Goal: Task Accomplishment & Management: Use online tool/utility

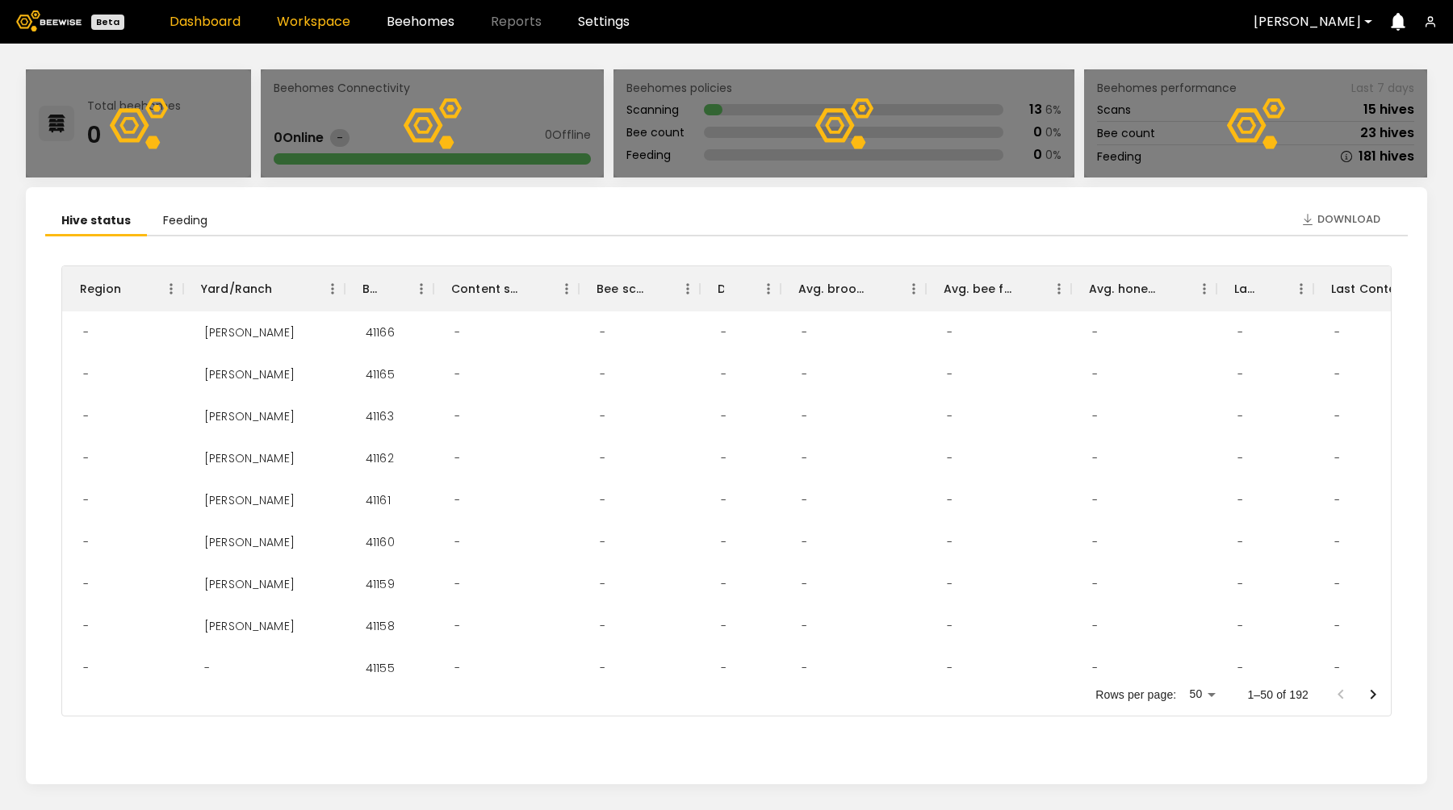
click at [307, 24] on link "Workspace" at bounding box center [313, 21] width 73 height 13
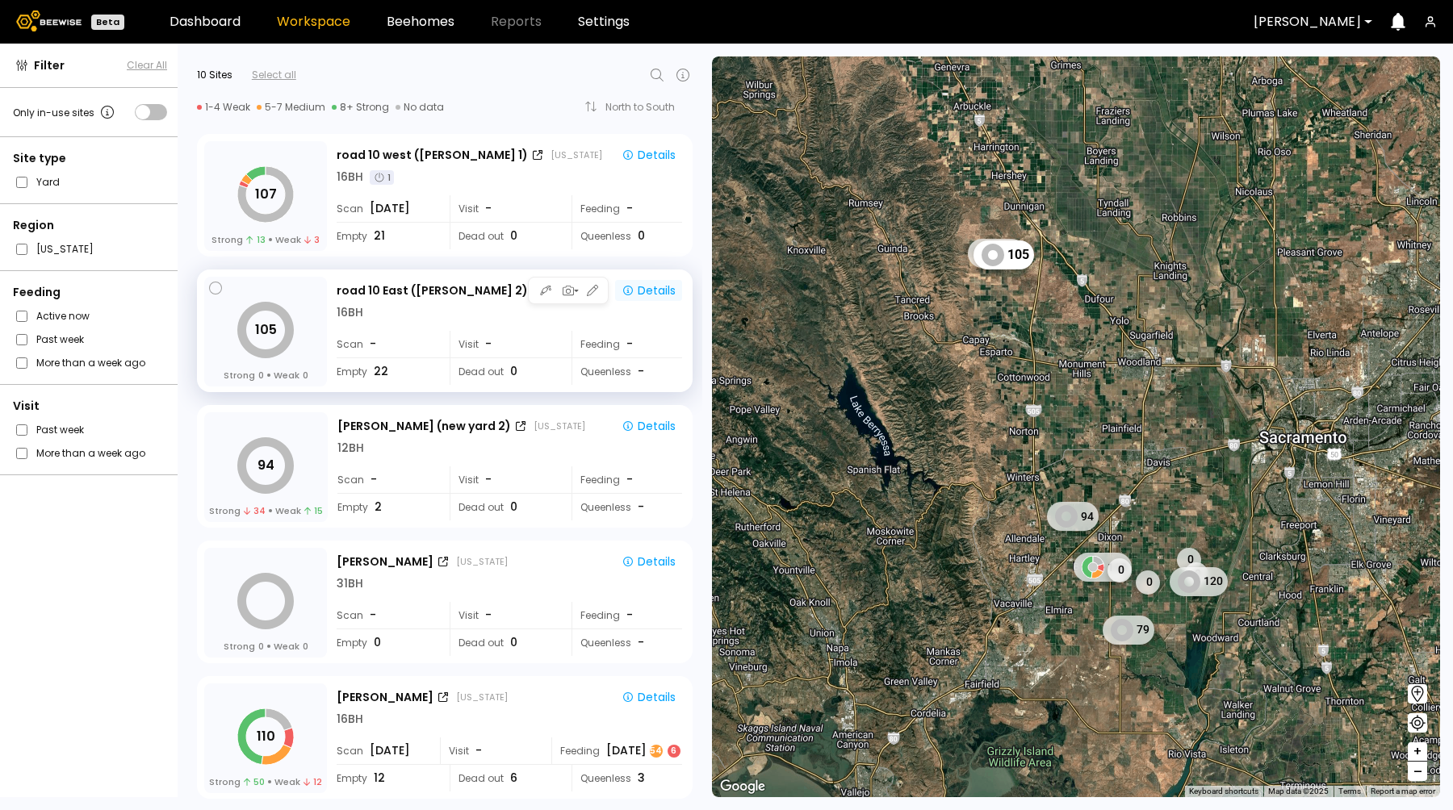
click at [652, 286] on div "Details" at bounding box center [648, 290] width 54 height 15
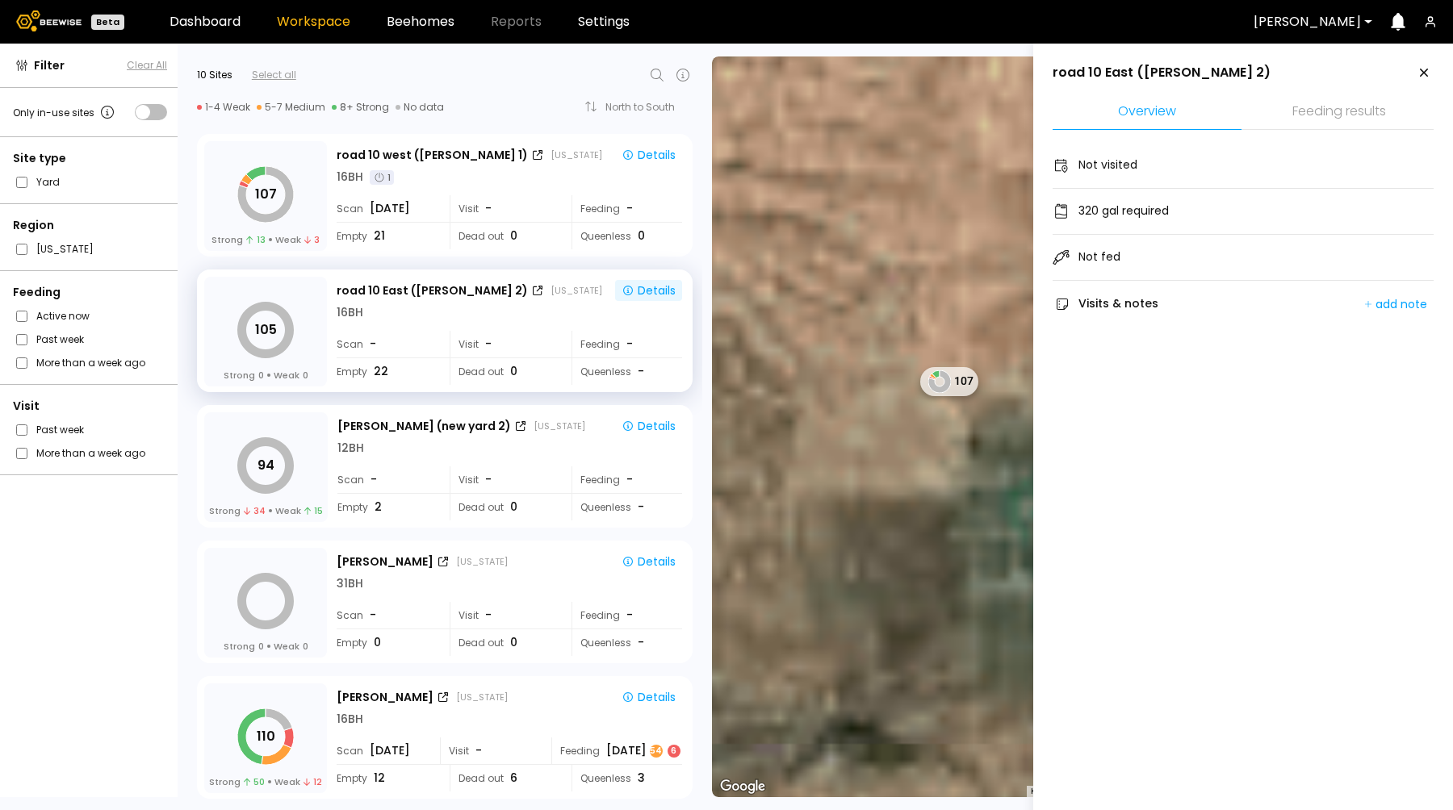
click at [1325, 115] on li "Feeding results" at bounding box center [1338, 112] width 189 height 35
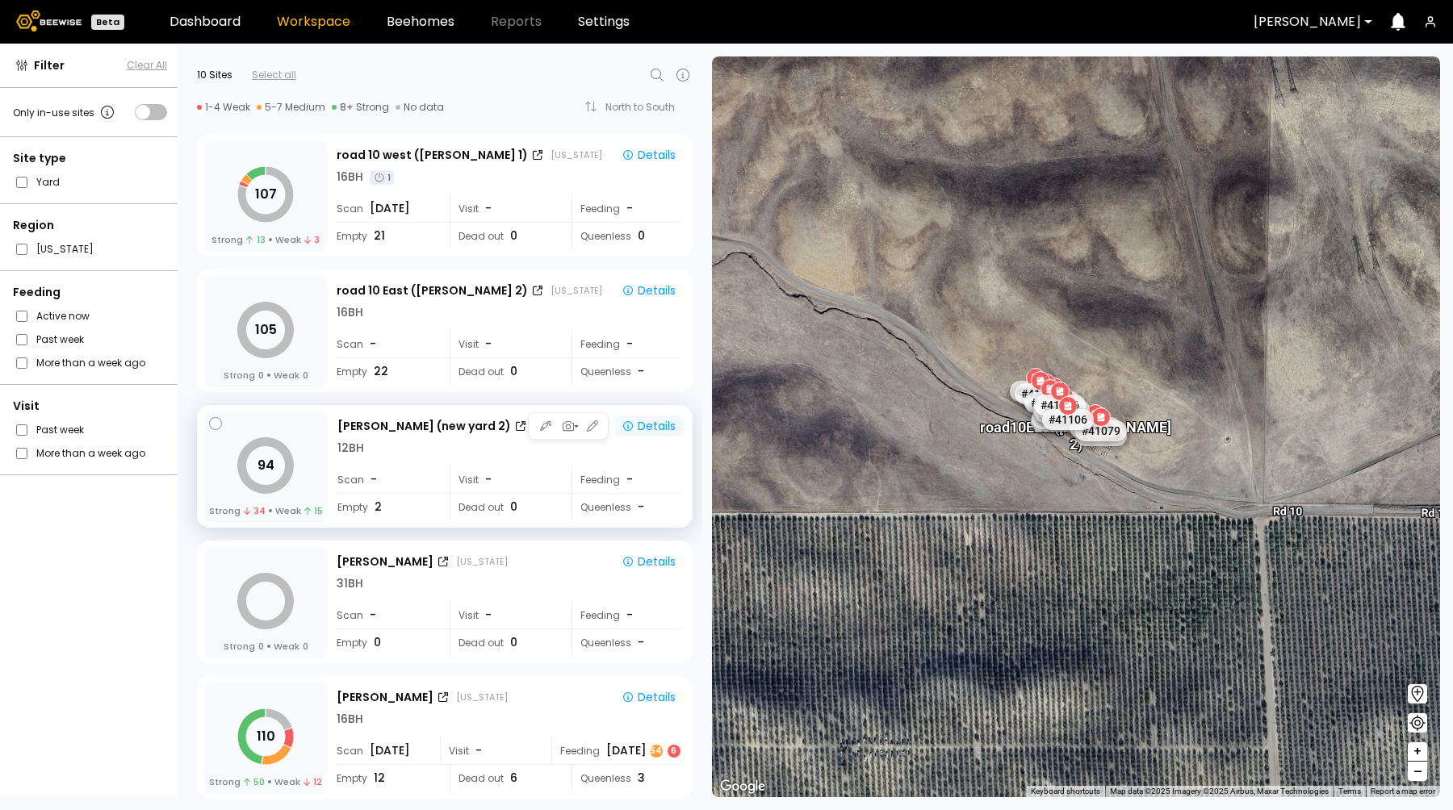
click at [650, 421] on div "Details" at bounding box center [648, 426] width 54 height 15
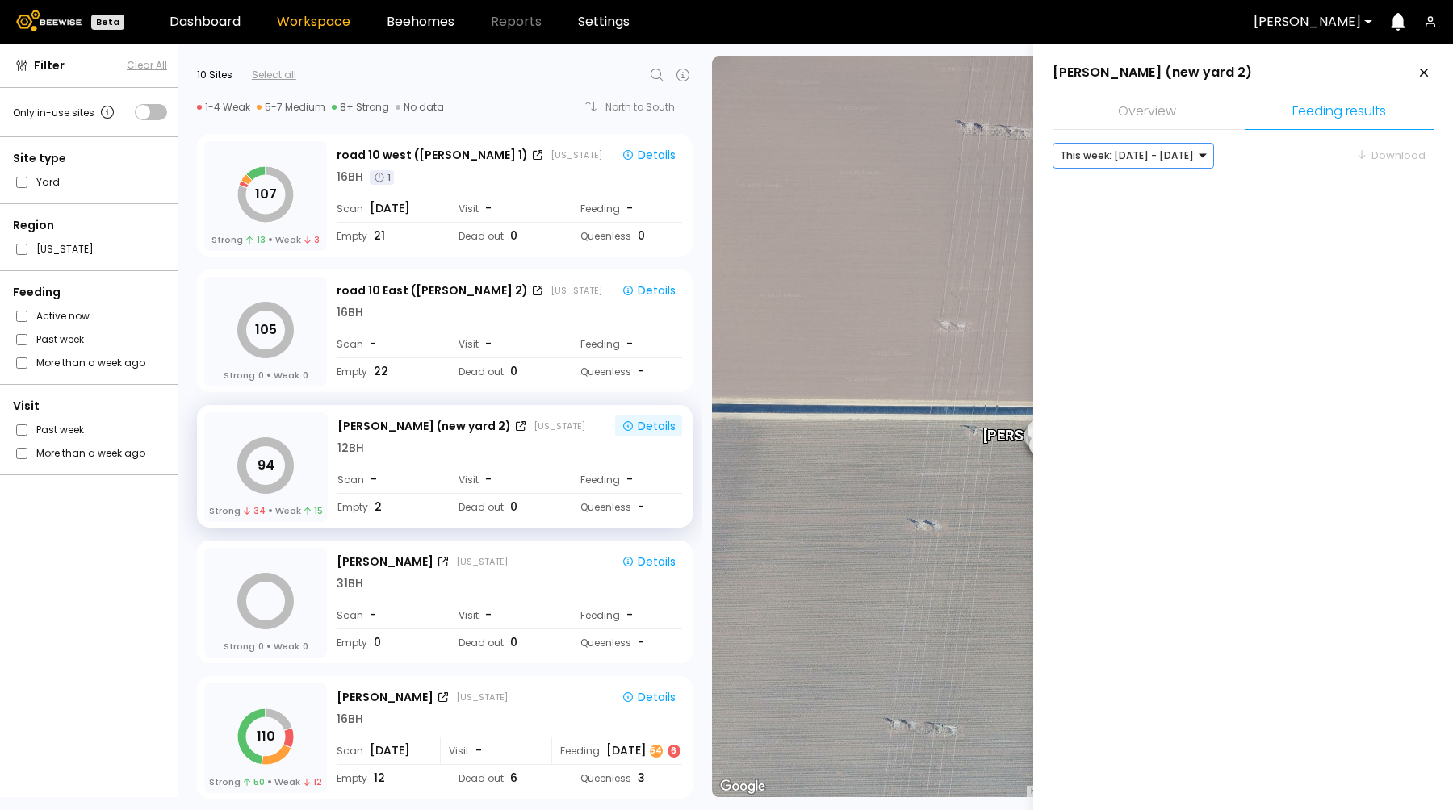
click at [1174, 153] on div at bounding box center [1127, 155] width 134 height 15
click at [1142, 191] on div "Last week: [DATE] - [DATE]" at bounding box center [1133, 190] width 142 height 10
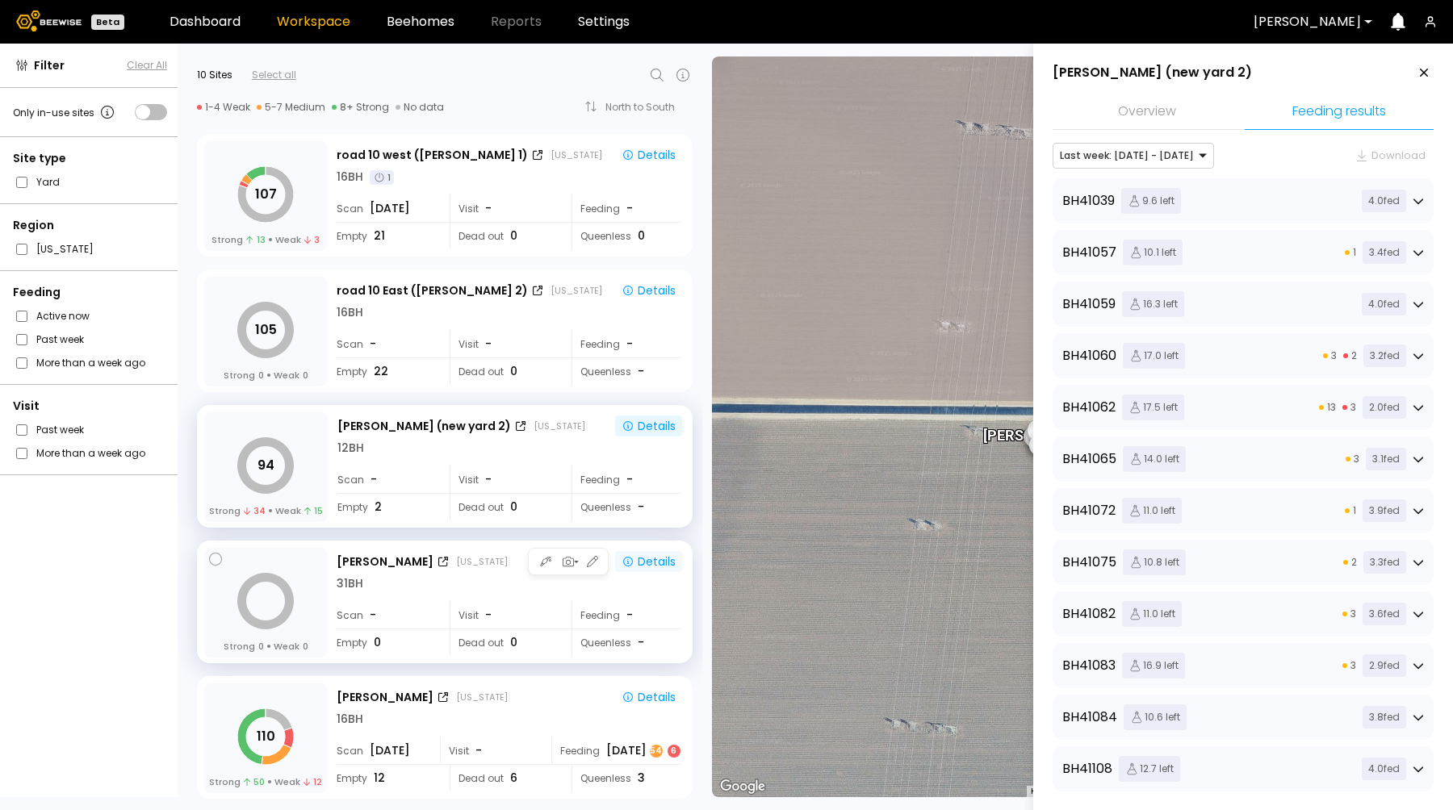
click at [648, 571] on button "Details" at bounding box center [648, 561] width 67 height 21
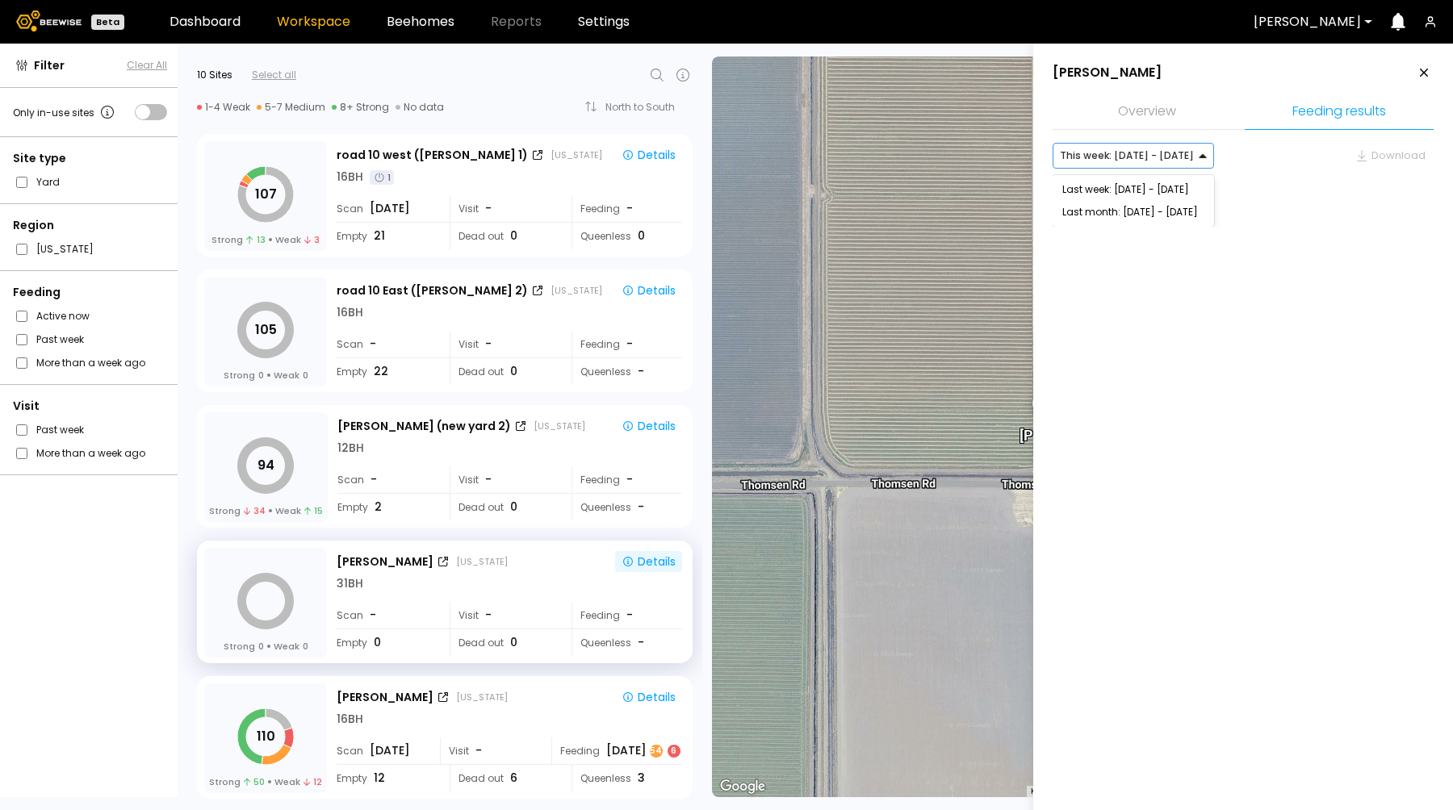
click at [1147, 165] on div "This week: [DATE] - [DATE]" at bounding box center [1126, 156] width 147 height 24
click at [1138, 190] on div "Last week: [DATE] - [DATE]" at bounding box center [1133, 190] width 142 height 10
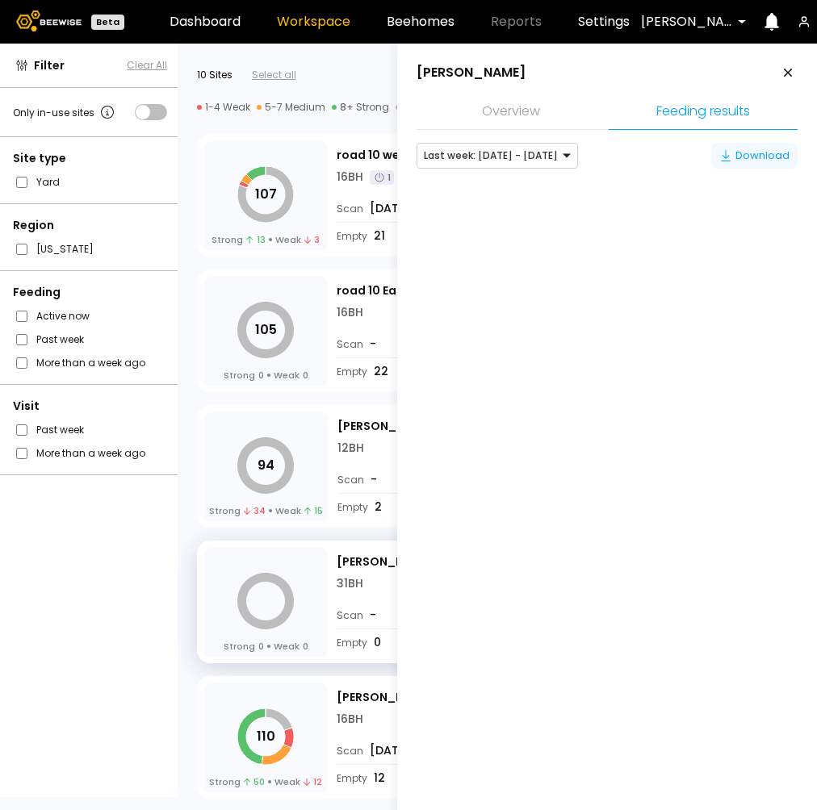
click at [748, 157] on div "Download" at bounding box center [754, 156] width 70 height 16
click at [745, 153] on div "Download" at bounding box center [754, 156] width 70 height 16
click at [761, 153] on div "Download" at bounding box center [754, 156] width 70 height 16
click at [732, 159] on div "Download" at bounding box center [754, 156] width 70 height 16
click at [533, 158] on div at bounding box center [491, 155] width 134 height 15
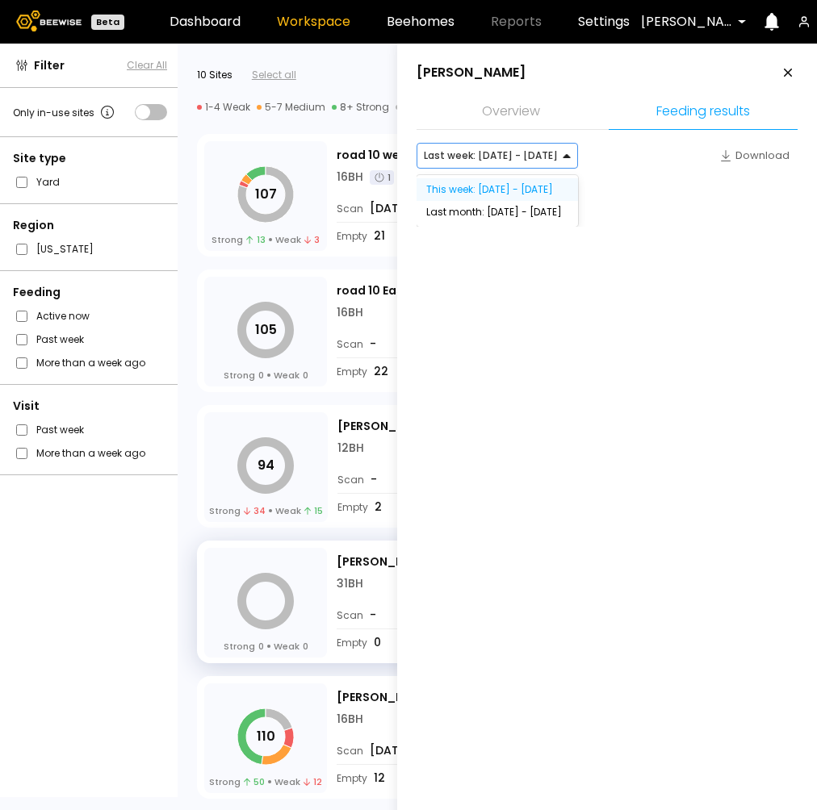
click at [505, 192] on div "This week: [DATE] - [DATE]" at bounding box center [497, 190] width 142 height 10
click at [571, 377] on aside "[PERSON_NAME] Overview Feeding results option [object Object], selected. This w…" at bounding box center [607, 449] width 420 height 810
click at [501, 156] on div at bounding box center [491, 155] width 134 height 15
click at [485, 187] on div "Last week: [DATE] - [DATE]" at bounding box center [497, 190] width 142 height 10
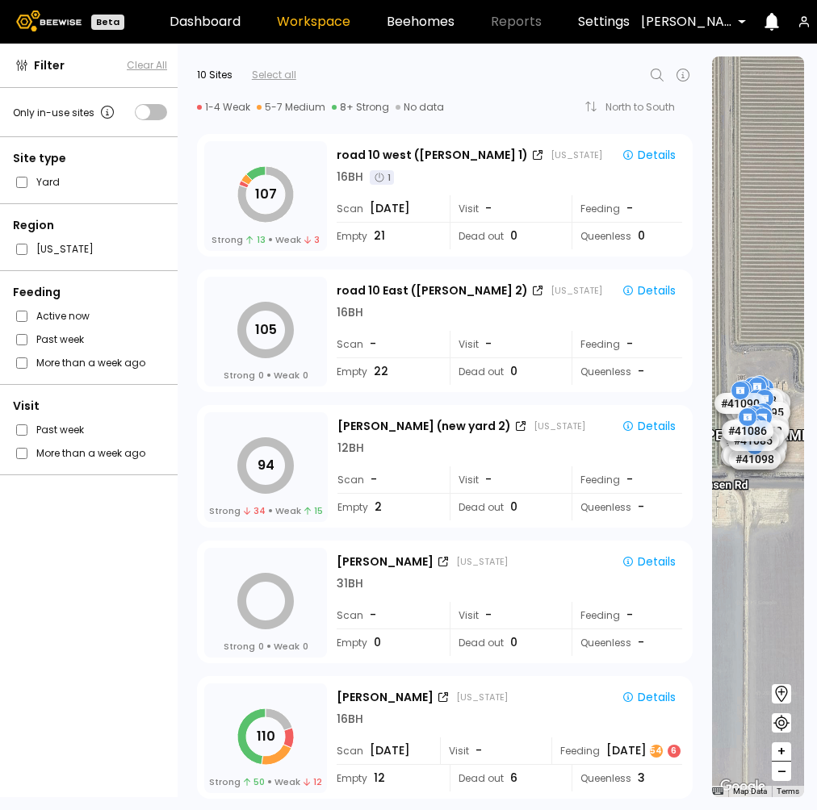
click at [177, 526] on div "Filter Clear All Only in-use sites Site type Yard Region [US_STATE] Feeding Act…" at bounding box center [90, 421] width 181 height 754
click at [643, 430] on div "Details" at bounding box center [648, 426] width 54 height 15
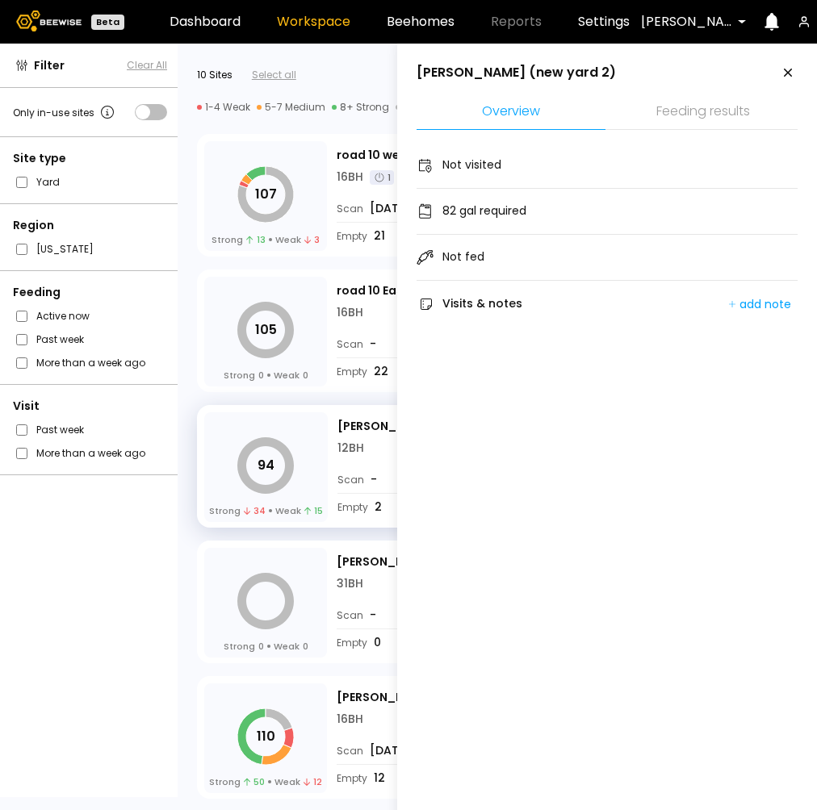
click at [694, 109] on li "Feeding results" at bounding box center [702, 112] width 189 height 35
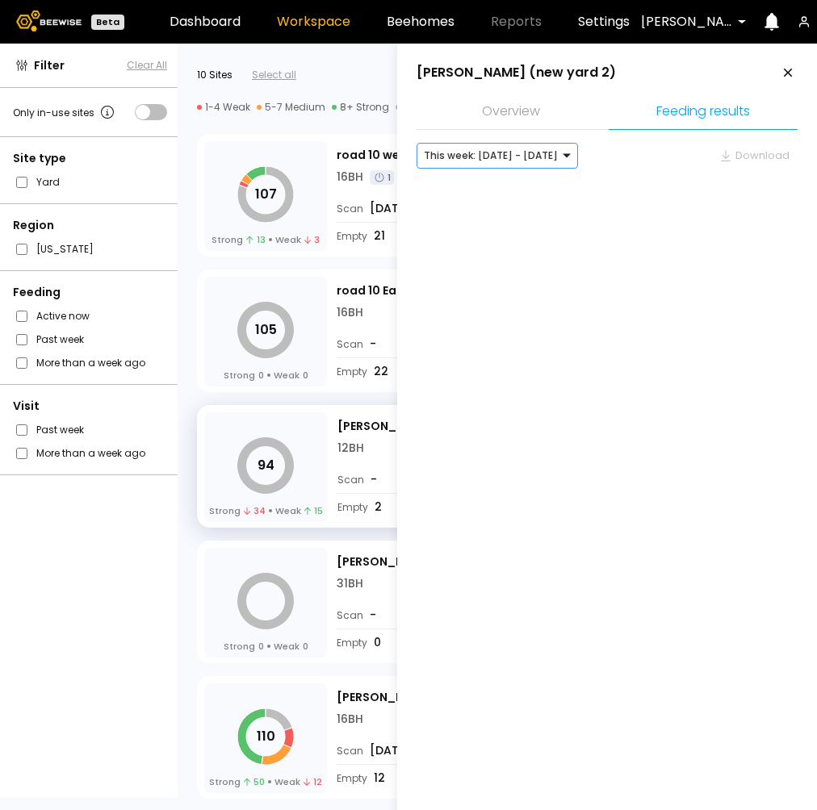
click at [509, 161] on div at bounding box center [491, 155] width 134 height 15
click at [487, 191] on div "Last week: [DATE] - [DATE]" at bounding box center [497, 190] width 142 height 10
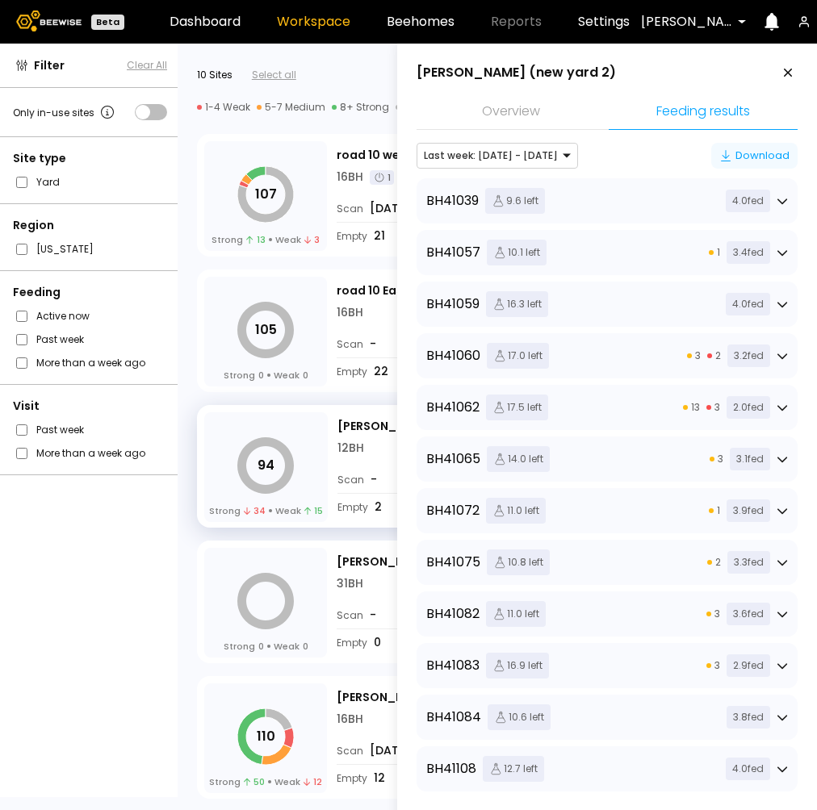
click at [745, 153] on div "Download" at bounding box center [754, 156] width 70 height 16
click at [753, 151] on div "Download" at bounding box center [754, 156] width 70 height 16
click at [747, 153] on div "Download" at bounding box center [754, 156] width 70 height 16
click at [183, 398] on div "94 Strong 34 Weak 15 [PERSON_NAME] (new yard 2) [US_STATE] Details 12 BH Scan -…" at bounding box center [440, 463] width 525 height 136
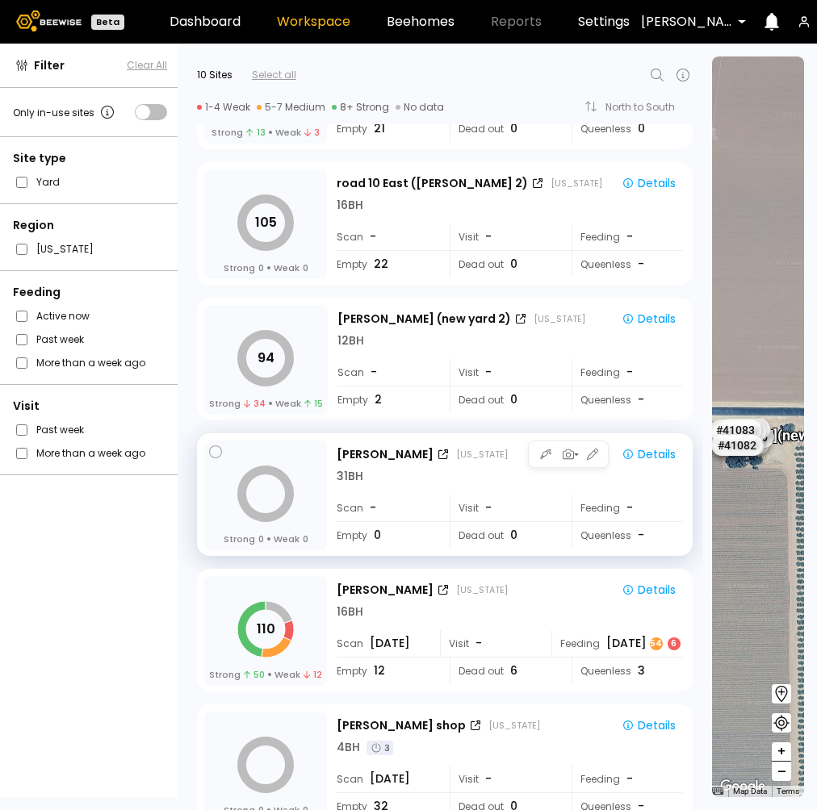
scroll to position [114, 0]
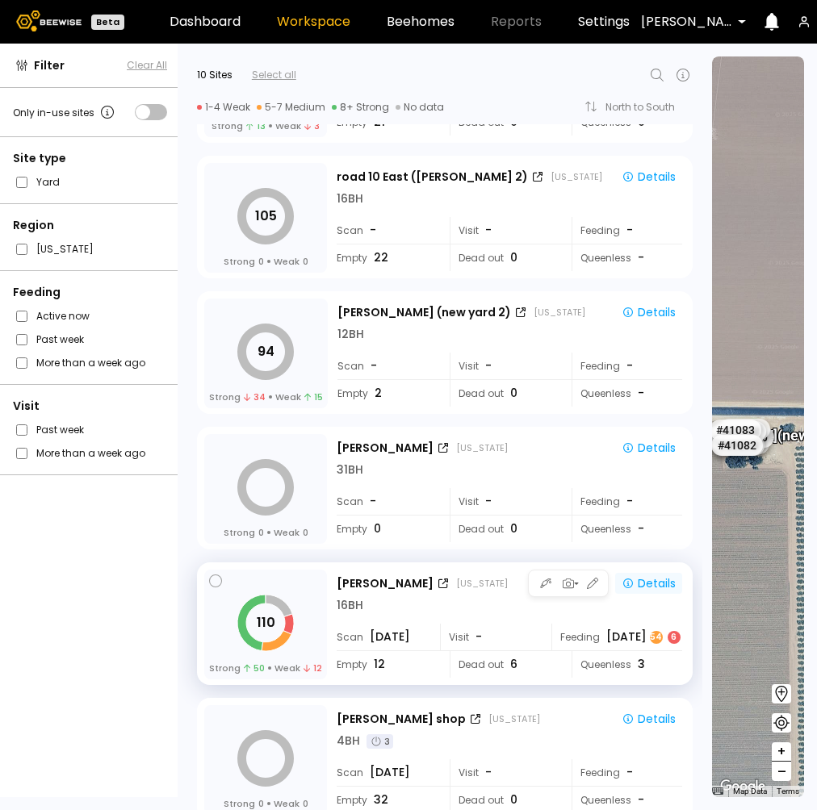
click at [650, 584] on div "Details" at bounding box center [648, 583] width 54 height 15
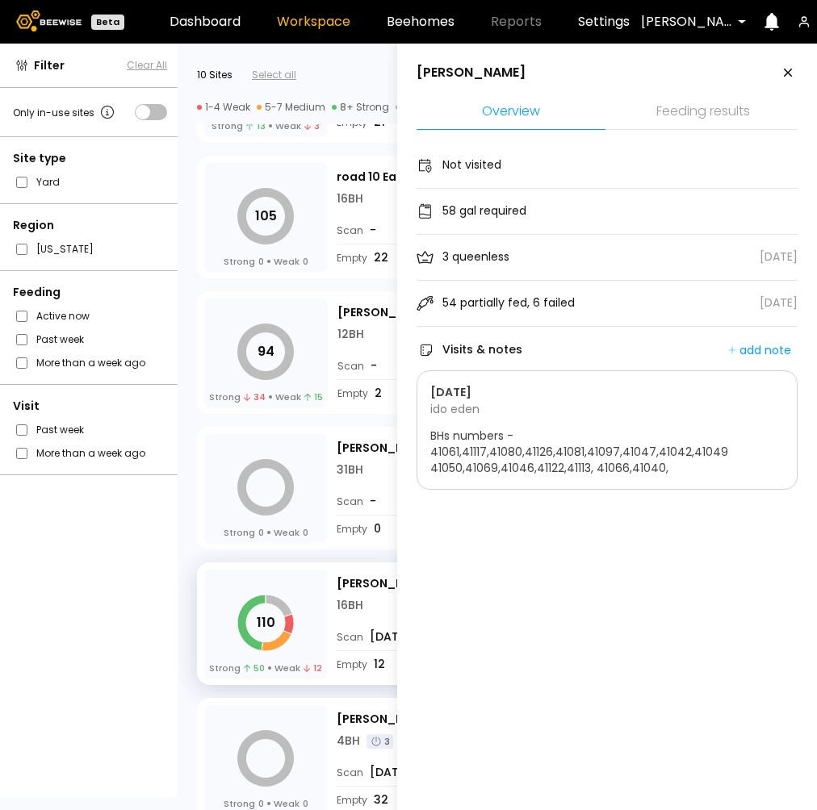
click at [719, 99] on li "Feeding results" at bounding box center [702, 112] width 189 height 35
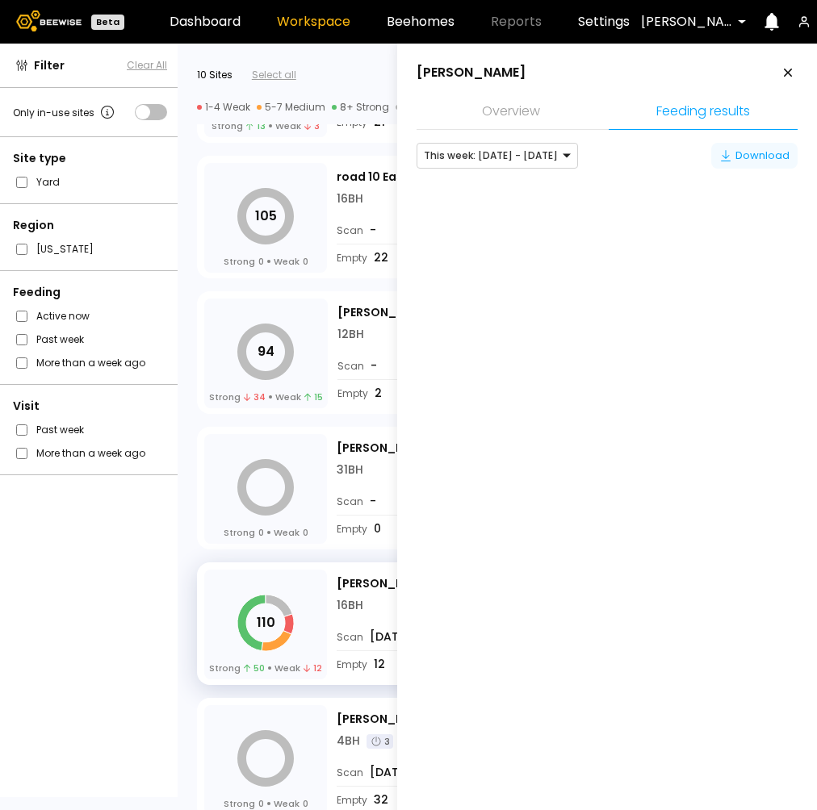
click at [753, 153] on div "Download" at bounding box center [754, 156] width 70 height 16
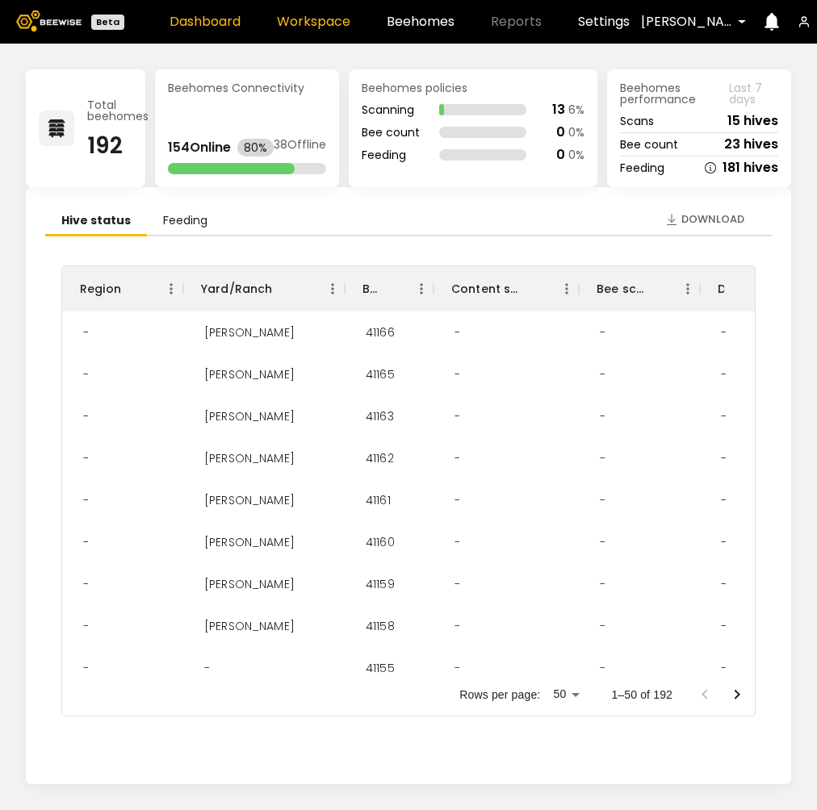
click at [306, 19] on link "Workspace" at bounding box center [313, 21] width 73 height 13
